Goal: Information Seeking & Learning: Learn about a topic

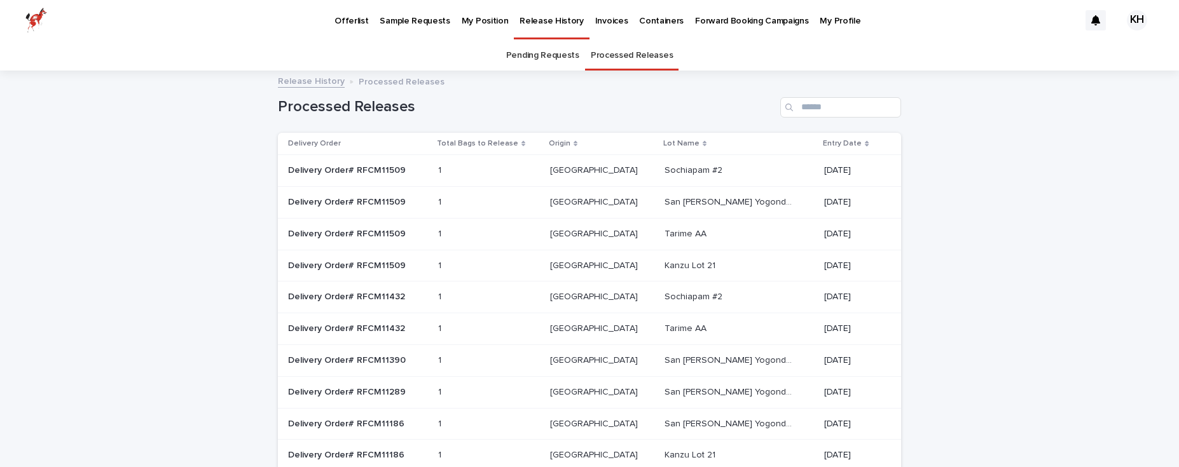
click at [340, 19] on p "Offerlist" at bounding box center [352, 13] width 34 height 27
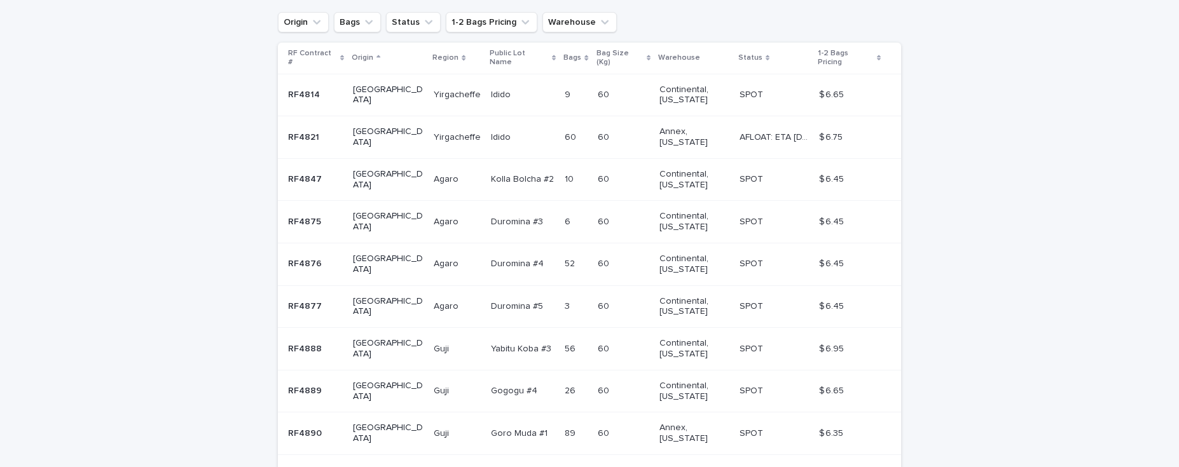
scroll to position [132, 0]
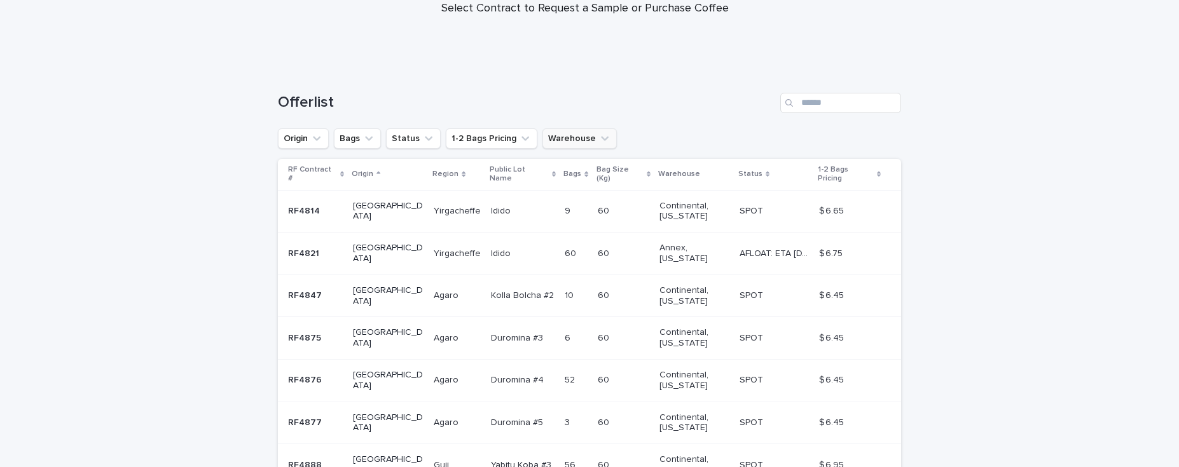
click at [577, 135] on button "Warehouse" at bounding box center [579, 138] width 74 height 20
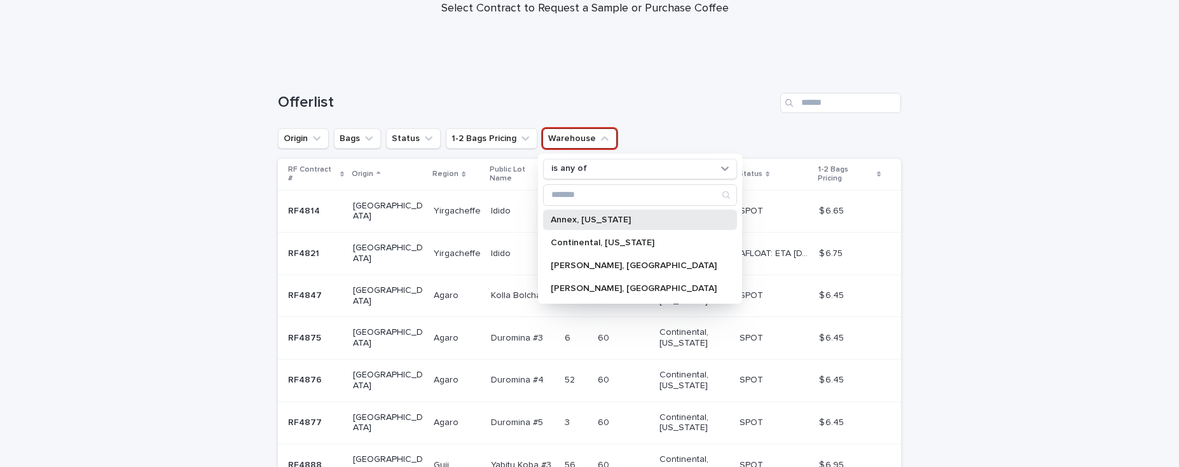
click at [597, 220] on p "Annex, [US_STATE]" at bounding box center [634, 220] width 166 height 9
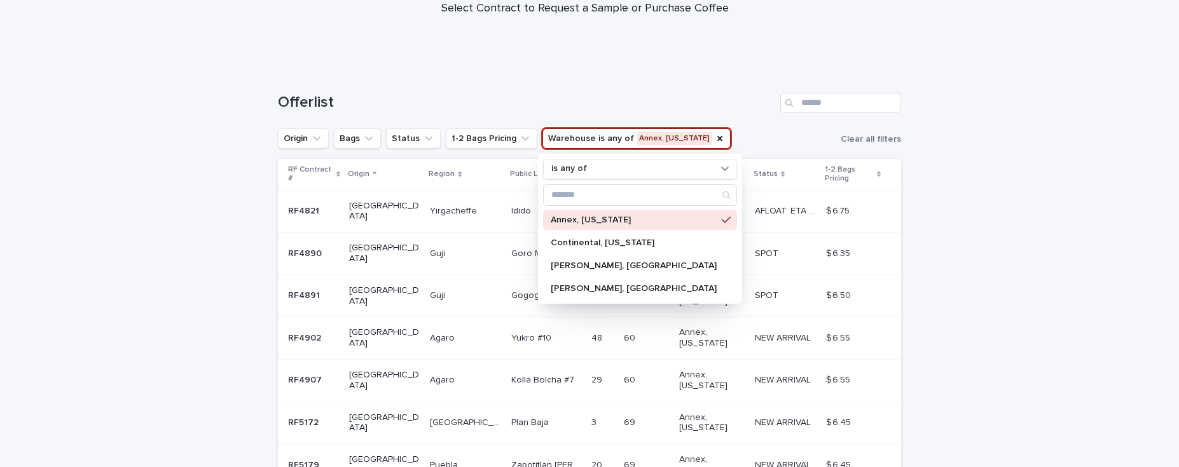
click at [1007, 226] on div "Loading... Saving… Loading... Saving… Offerlist Origin Bags Status 1-2 Bags Pri…" at bounding box center [589, 331] width 1179 height 528
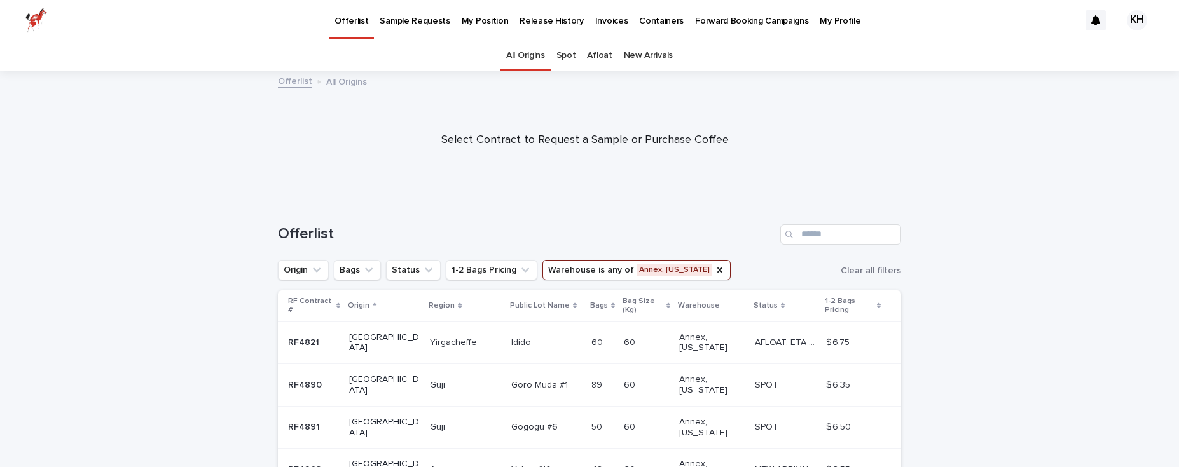
click at [595, 53] on link "Afloat" at bounding box center [599, 56] width 25 height 30
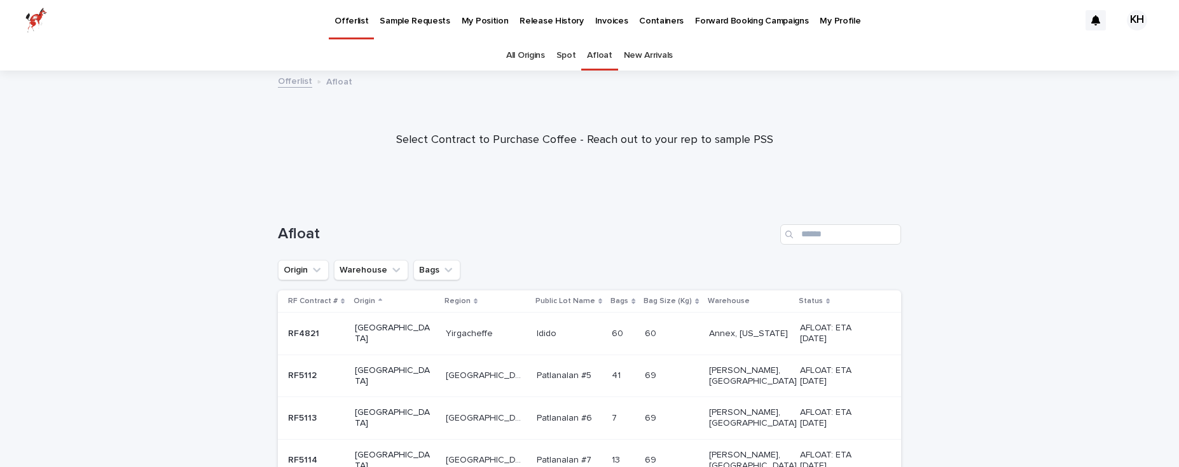
click at [382, 331] on p "[GEOGRAPHIC_DATA]" at bounding box center [394, 334] width 79 height 22
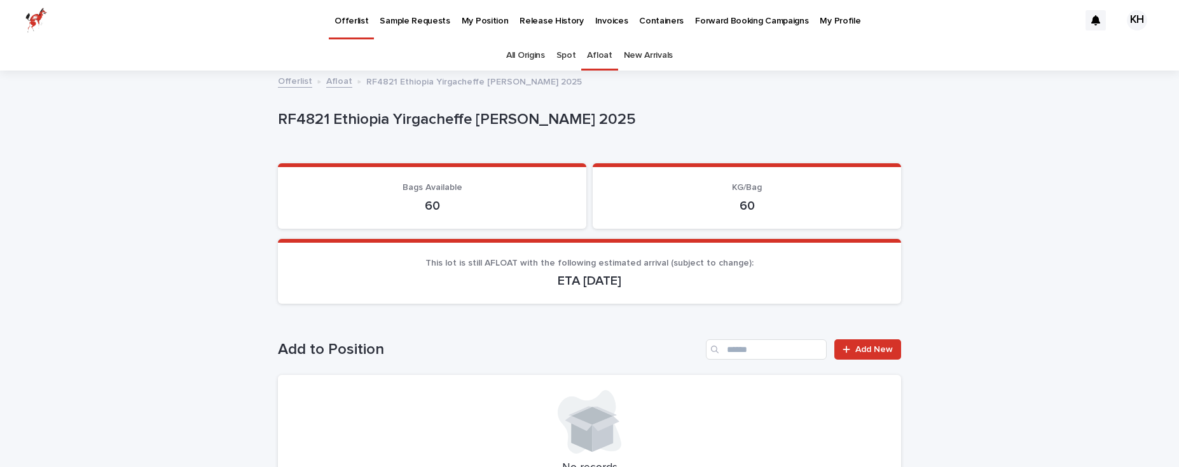
click at [530, 55] on link "All Origins" at bounding box center [525, 56] width 39 height 30
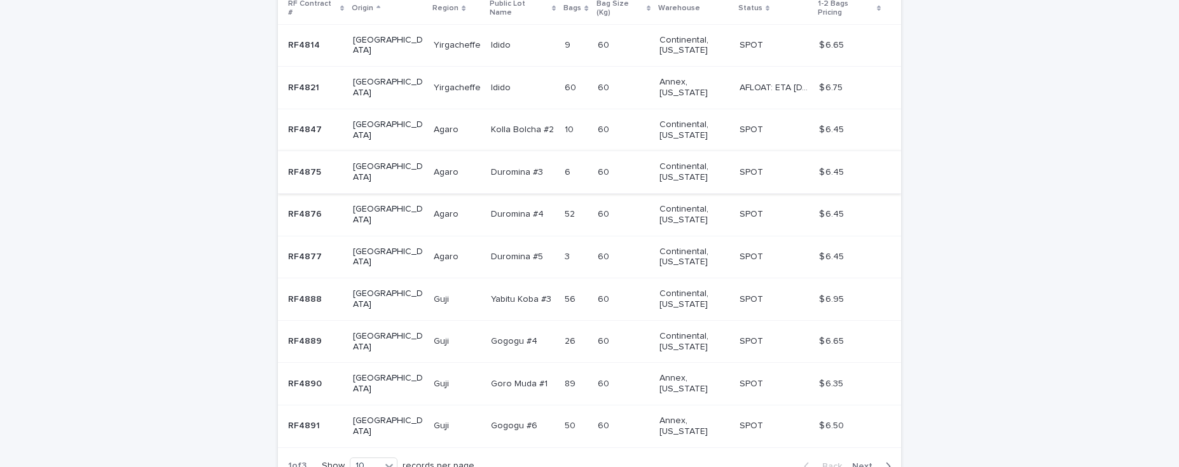
scroll to position [314, 0]
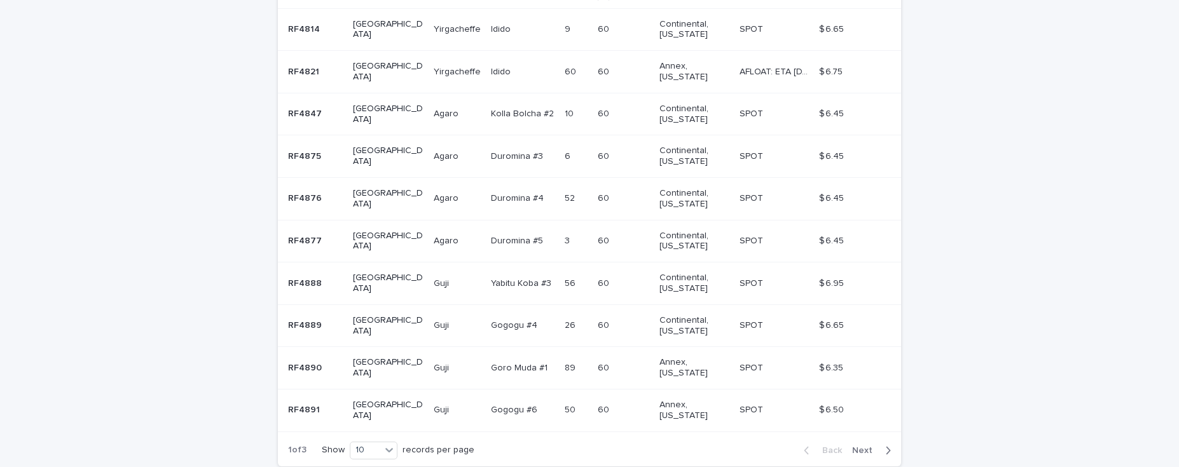
click at [869, 446] on span "Next" at bounding box center [866, 450] width 28 height 9
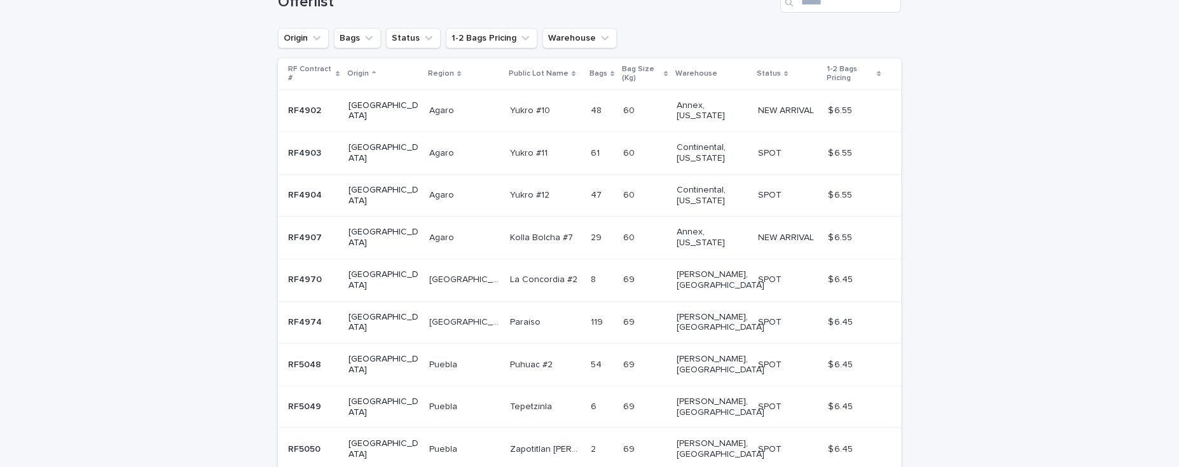
scroll to position [292, 0]
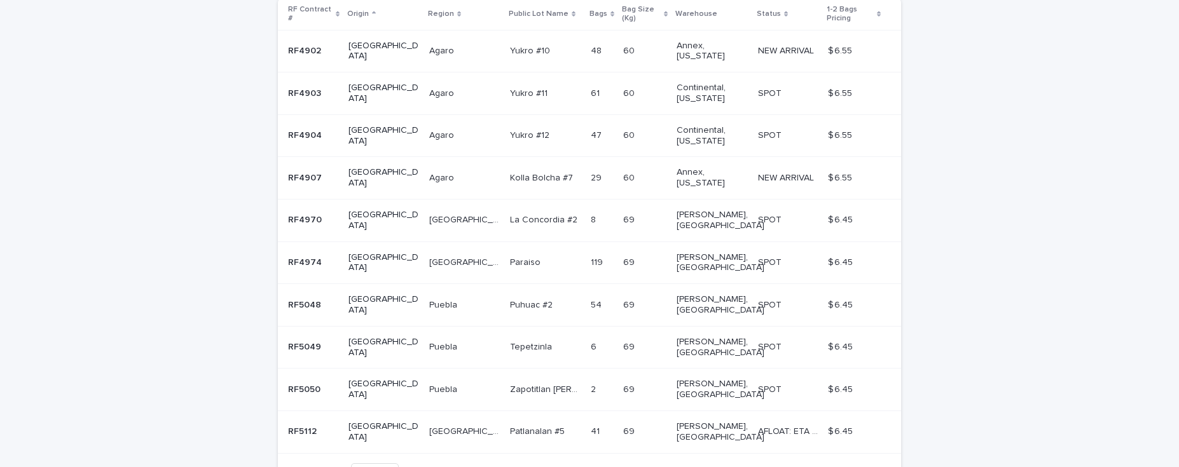
click at [867, 467] on span "Next" at bounding box center [866, 472] width 28 height 9
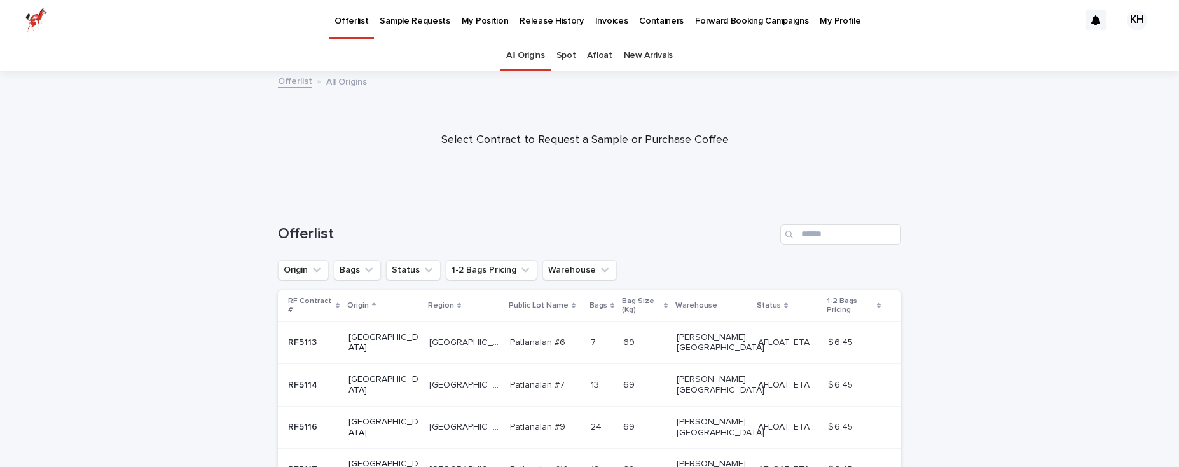
click at [411, 22] on p "Sample Requests" at bounding box center [415, 13] width 70 height 27
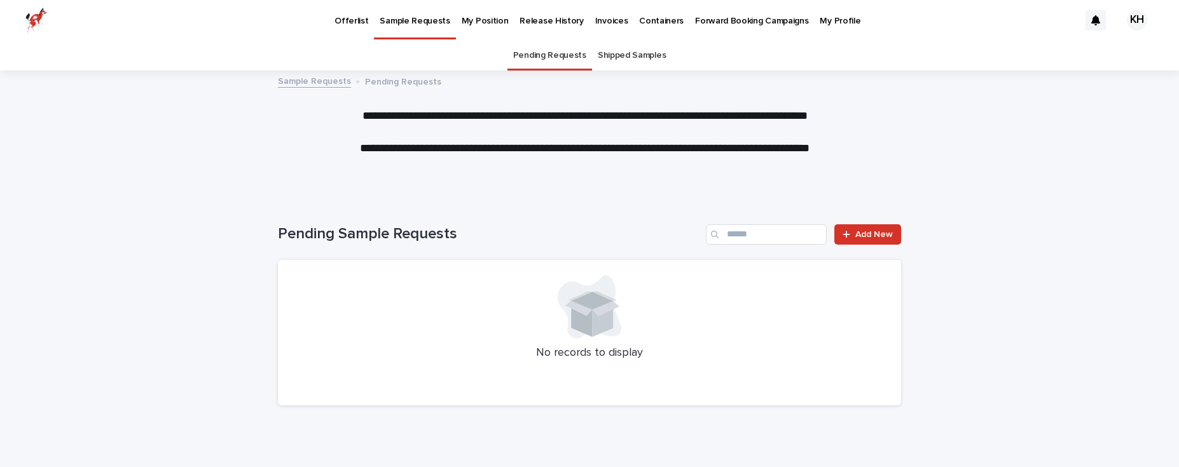
click at [745, 18] on p "Forward Booking Campaigns" at bounding box center [751, 13] width 113 height 27
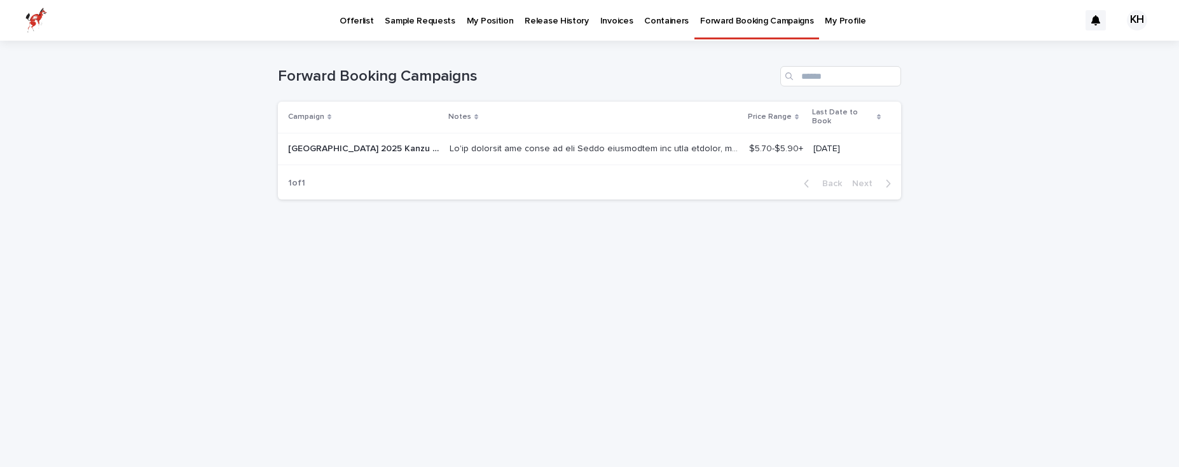
click at [364, 141] on p "[GEOGRAPHIC_DATA] 2025 Kanzu Washed" at bounding box center [365, 147] width 154 height 13
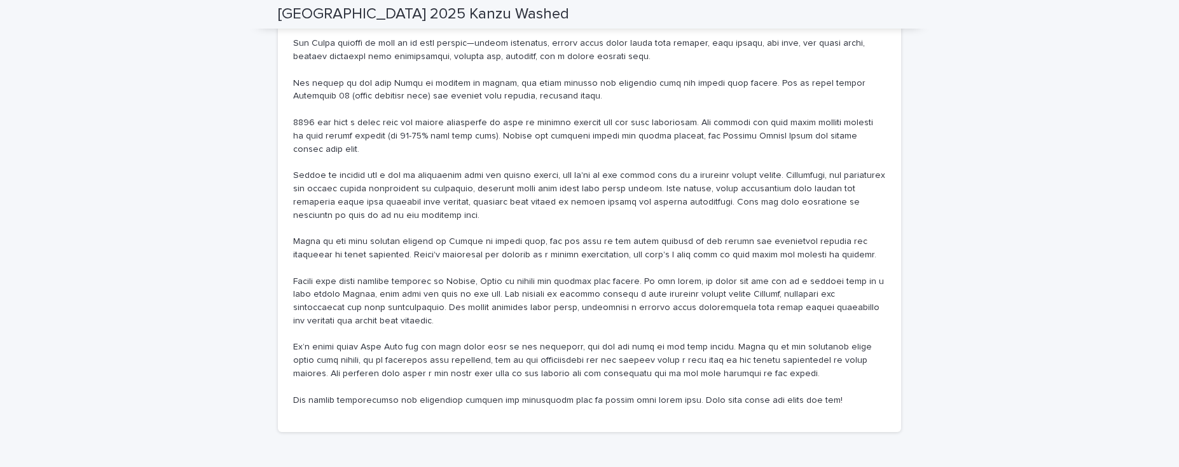
scroll to position [666, 0]
